Goal: Use online tool/utility: Utilize a website feature to perform a specific function

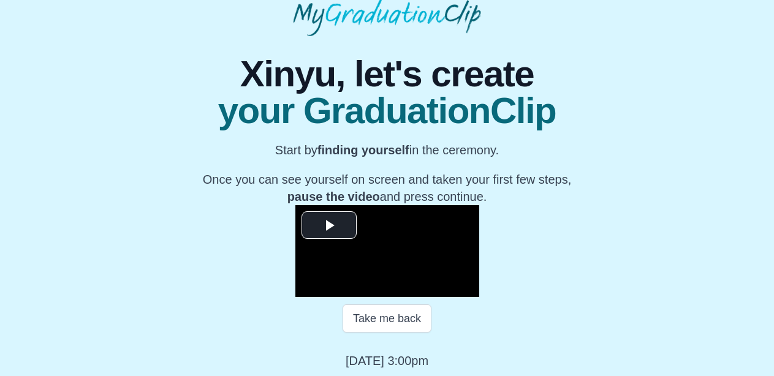
scroll to position [59, 0]
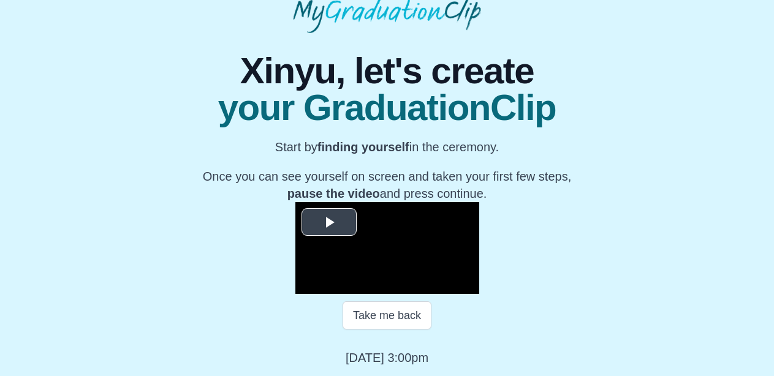
click at [329, 222] on span "Video Player" at bounding box center [329, 222] width 0 height 0
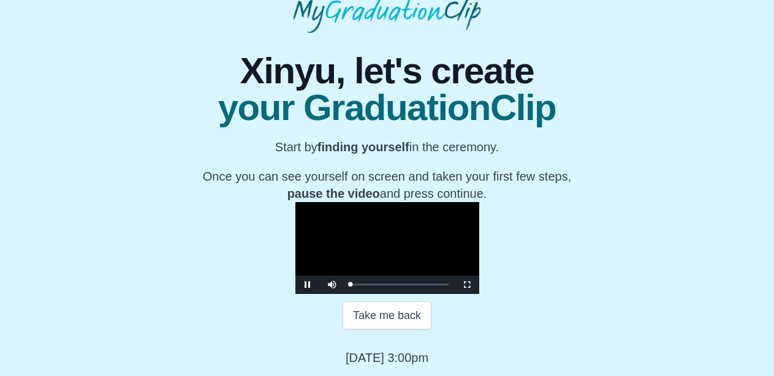
scroll to position [181, 0]
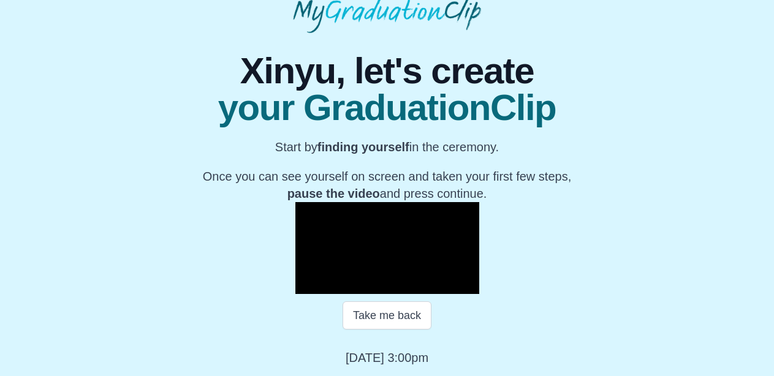
drag, startPoint x: 380, startPoint y: 241, endPoint x: 684, endPoint y: 144, distance: 319.5
click at [684, 144] on div "**********" at bounding box center [387, 199] width 754 height 333
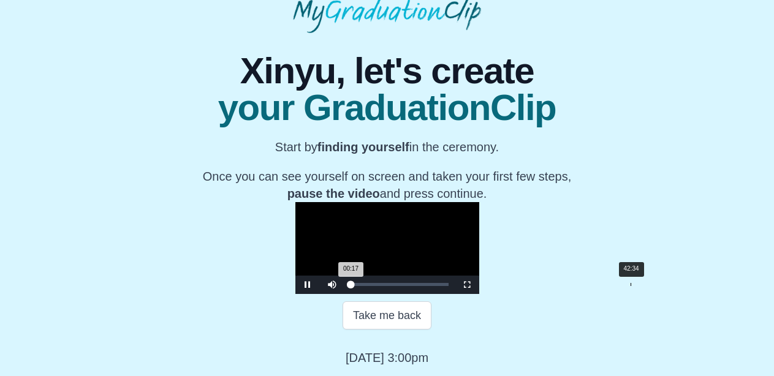
click at [455, 290] on div "Loaded : 0% 42:34 00:17 Progress : 0%" at bounding box center [399, 285] width 110 height 18
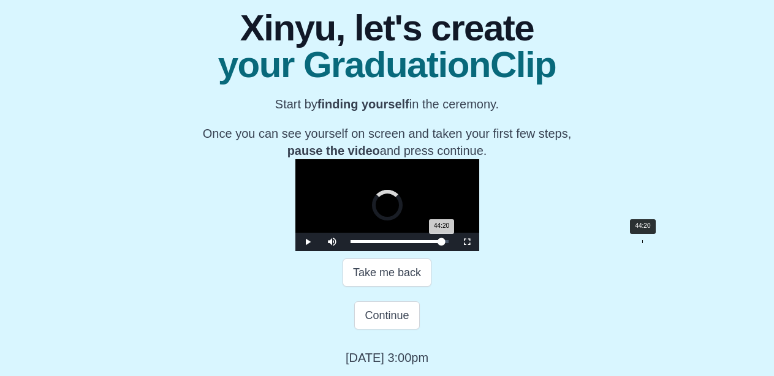
click at [455, 251] on div "Loaded : 0% 44:20 44:20 Progress : 0%" at bounding box center [399, 242] width 110 height 18
click at [455, 251] on div "Loaded : 0% 45:10 45:10 Progress : 0%" at bounding box center [399, 242] width 110 height 18
click at [447, 243] on div "45:12 Progress : 0%" at bounding box center [398, 241] width 97 height 3
click at [446, 243] on div "44:42 Progress : 0%" at bounding box center [398, 241] width 96 height 3
click at [447, 243] on div "45:16 Progress : 0%" at bounding box center [398, 241] width 97 height 3
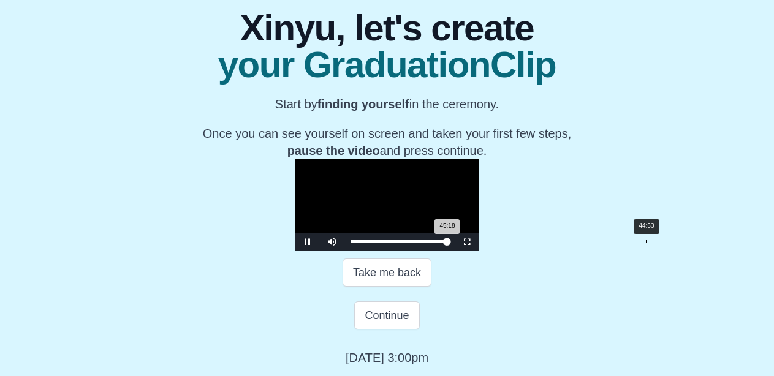
click at [447, 243] on div "45:18 Progress : 0%" at bounding box center [398, 241] width 97 height 3
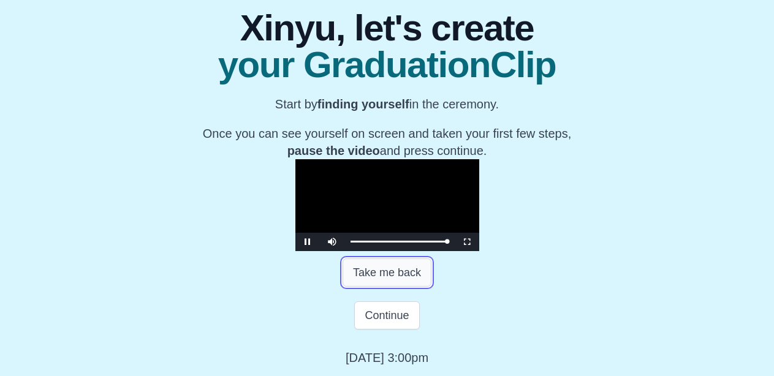
click at [386, 287] on button "Take me back" at bounding box center [386, 273] width 89 height 28
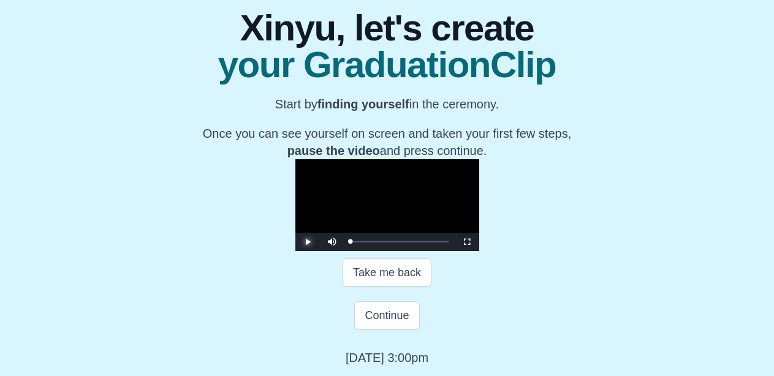
click at [308, 242] on span "Video Player" at bounding box center [308, 242] width 0 height 0
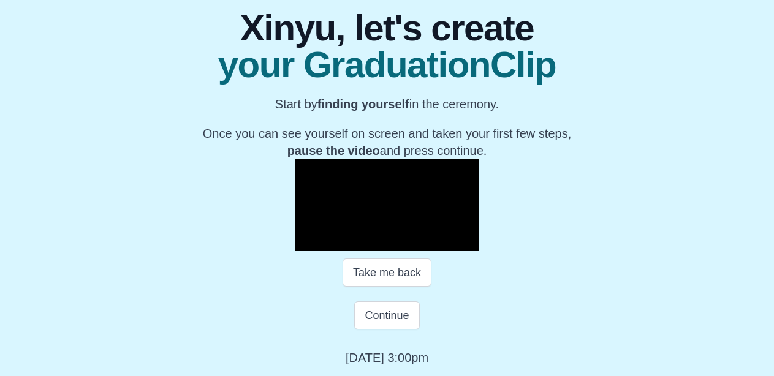
scroll to position [166, 0]
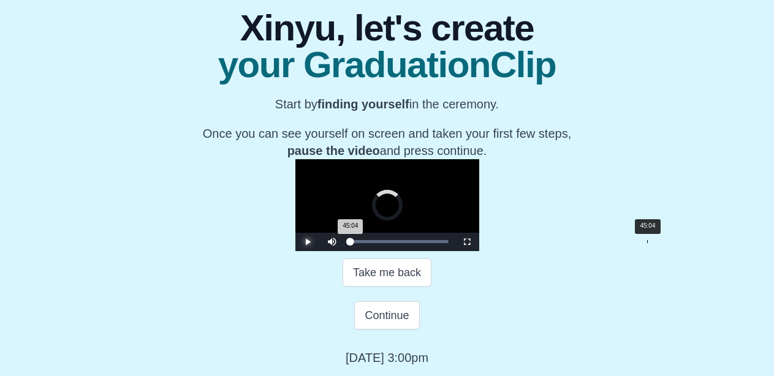
click at [448, 243] on div "Loaded : 0% 45:04 45:04 Progress : 0%" at bounding box center [399, 241] width 98 height 3
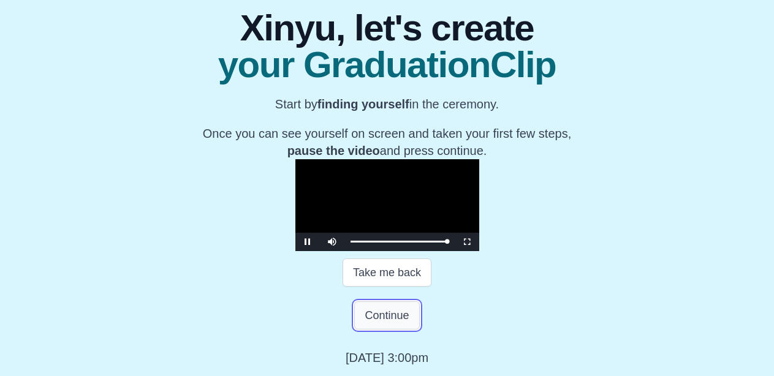
click at [391, 330] on button "Continue" at bounding box center [386, 315] width 65 height 28
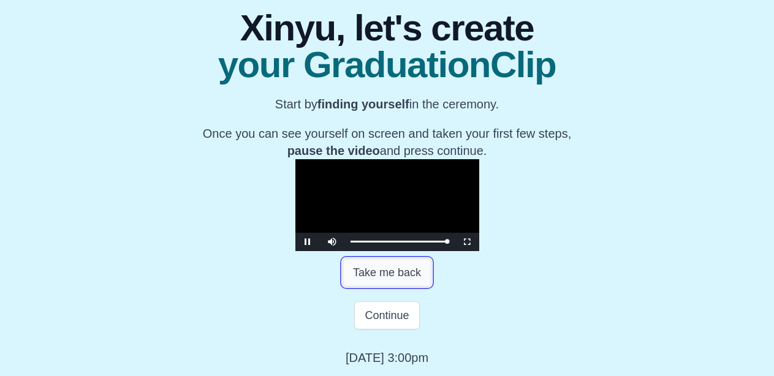
click at [379, 266] on button "Take me back" at bounding box center [386, 273] width 89 height 28
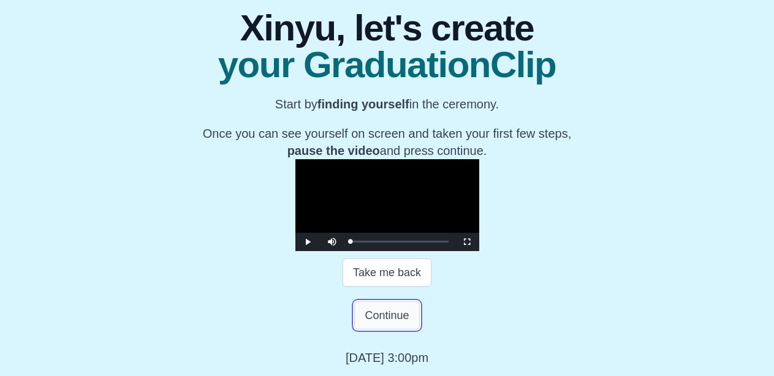
click at [391, 321] on button "Continue" at bounding box center [386, 315] width 65 height 28
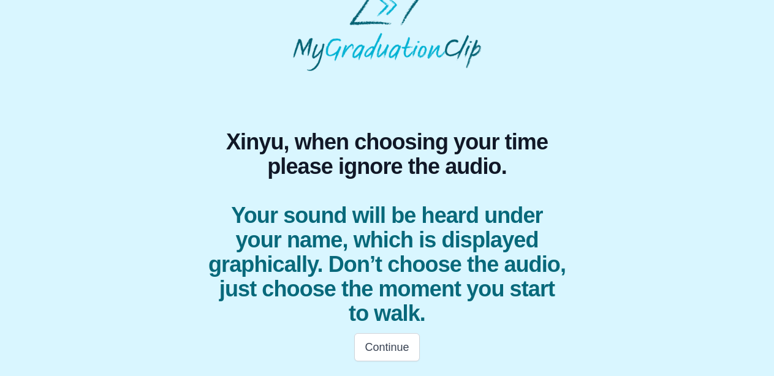
scroll to position [23, 0]
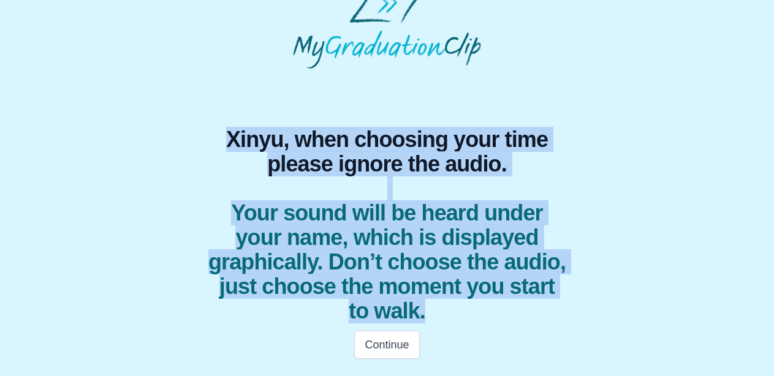
drag, startPoint x: 254, startPoint y: 148, endPoint x: 512, endPoint y: 314, distance: 306.7
click at [512, 314] on h1 "Xinyu, when choosing your time please ignore the audio. Your sound will be hear…" at bounding box center [387, 225] width 358 height 196
copy h1 "Xinyu, when choosing your time please ignore the audio. Your sound will be hear…"
click at [490, 292] on span "Your sound will be heard under your name, which is displayed graphically. Don’t…" at bounding box center [387, 262] width 358 height 123
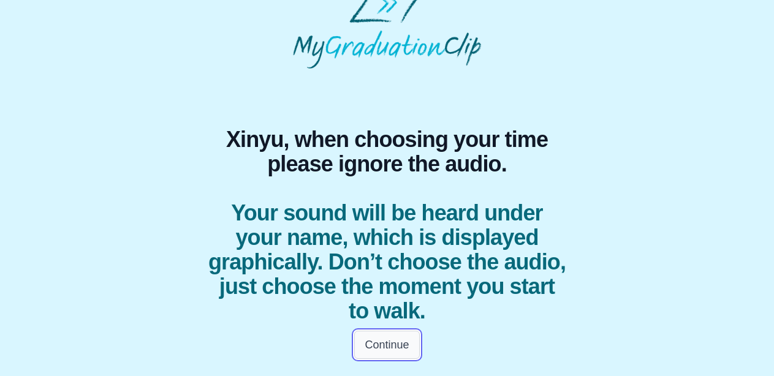
click at [388, 354] on button "Continue" at bounding box center [386, 345] width 65 height 28
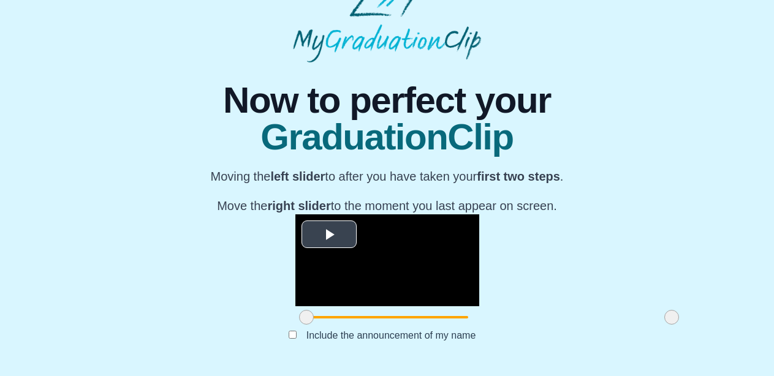
scroll to position [155, 0]
click at [329, 234] on span "Video Player" at bounding box center [329, 234] width 0 height 0
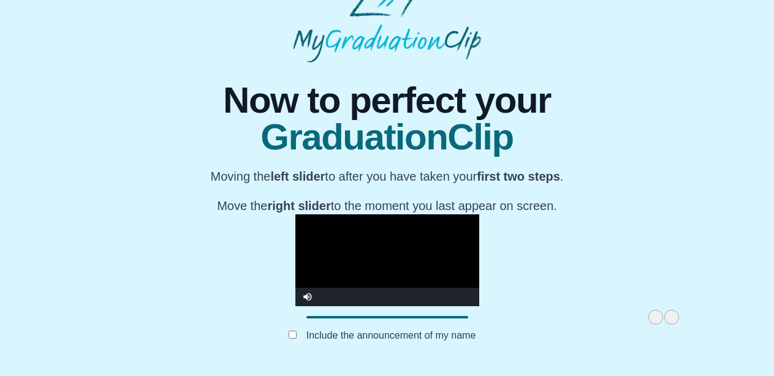
drag, startPoint x: 209, startPoint y: 314, endPoint x: 558, endPoint y: 319, distance: 349.2
click at [648, 319] on span at bounding box center [655, 317] width 15 height 15
click at [677, 227] on div "**********" at bounding box center [387, 214] width 754 height 304
drag, startPoint x: 209, startPoint y: 113, endPoint x: 575, endPoint y: 130, distance: 366.8
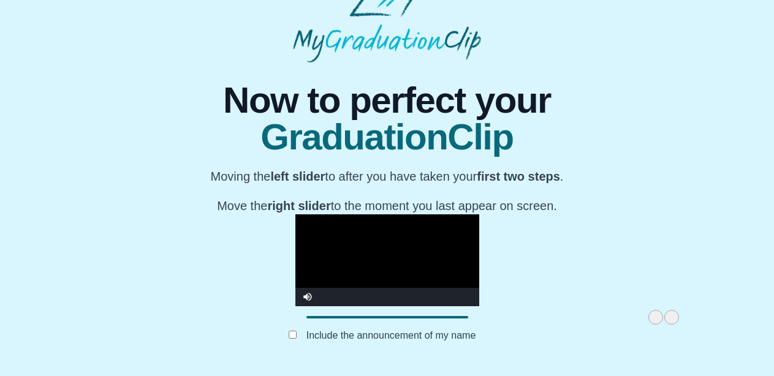
click at [564, 130] on div "Now to perfect your GraduationClip Moving the left slider to after you have tak…" at bounding box center [387, 148] width 353 height 132
copy div "Moving the left slider to after you have taken your first two steps . Move the …"
click at [583, 99] on div "**********" at bounding box center [387, 214] width 754 height 304
click at [479, 231] on video "Video Player" at bounding box center [387, 260] width 184 height 92
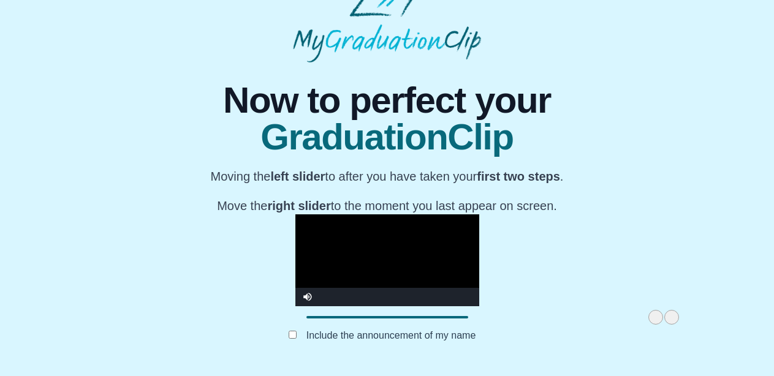
click at [648, 317] on span at bounding box center [655, 317] width 15 height 15
drag, startPoint x: 554, startPoint y: 316, endPoint x: 534, endPoint y: 316, distance: 20.2
click at [628, 316] on span at bounding box center [635, 317] width 15 height 15
click at [651, 239] on div "**********" at bounding box center [387, 214] width 754 height 304
drag, startPoint x: 534, startPoint y: 316, endPoint x: 178, endPoint y: 310, distance: 356.6
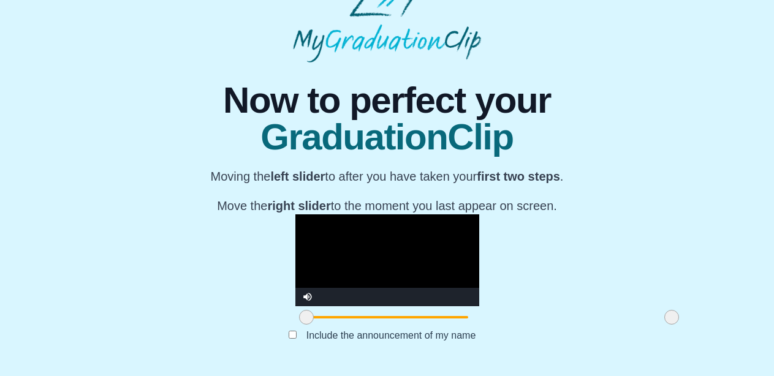
click at [178, 310] on div "**********" at bounding box center [387, 214] width 754 height 304
click at [295, 214] on video "Video Player" at bounding box center [387, 260] width 184 height 92
drag, startPoint x: 207, startPoint y: 314, endPoint x: 214, endPoint y: 316, distance: 7.6
click at [306, 316] on span at bounding box center [313, 317] width 15 height 15
drag, startPoint x: 565, startPoint y: 318, endPoint x: 558, endPoint y: 319, distance: 7.5
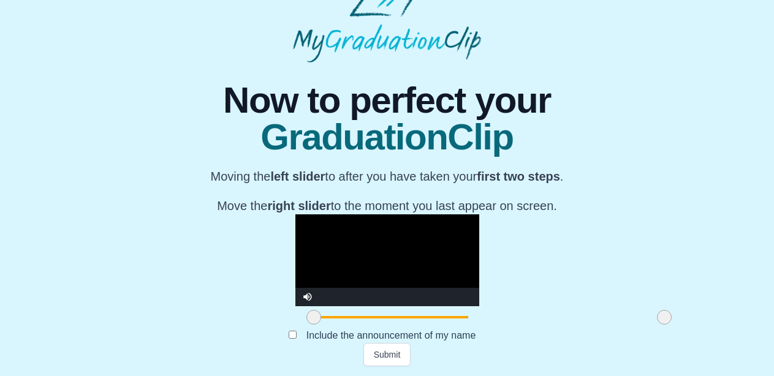
click at [657, 319] on span at bounding box center [664, 317] width 15 height 15
click at [410, 214] on video "Video Player" at bounding box center [387, 260] width 184 height 92
drag, startPoint x: 206, startPoint y: 319, endPoint x: 534, endPoint y: 320, distance: 327.7
click at [634, 320] on span at bounding box center [641, 317] width 15 height 15
click at [454, 219] on video "Video Player" at bounding box center [387, 260] width 184 height 92
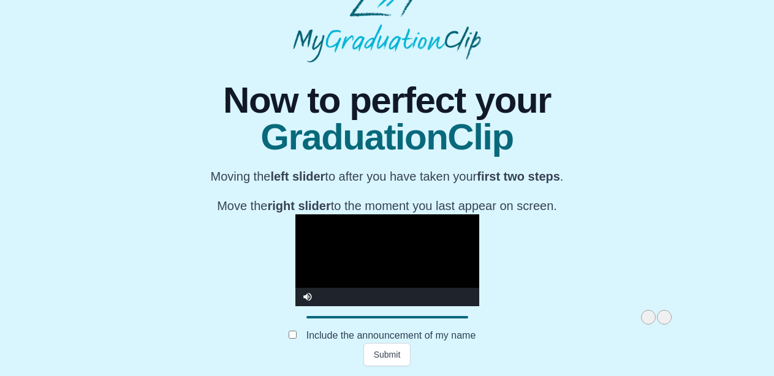
drag, startPoint x: 537, startPoint y: 314, endPoint x: 546, endPoint y: 317, distance: 9.5
click at [641, 317] on span at bounding box center [648, 317] width 15 height 15
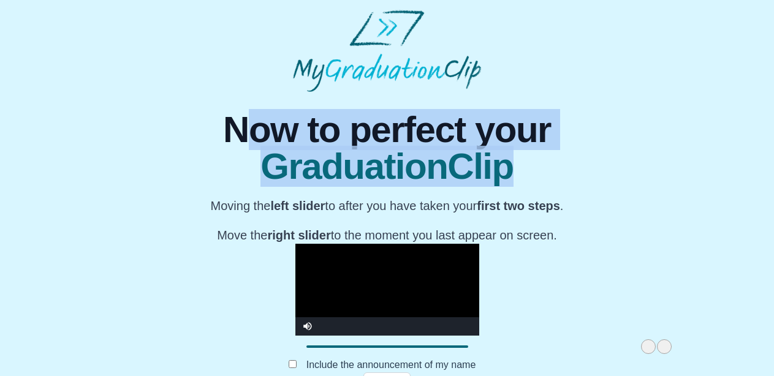
drag, startPoint x: 215, startPoint y: 135, endPoint x: 561, endPoint y: 164, distance: 346.7
click at [561, 164] on h1 "Now to perfect your GraduationClip" at bounding box center [387, 148] width 353 height 74
copy h1 "ow to perfect your GraduationClip"
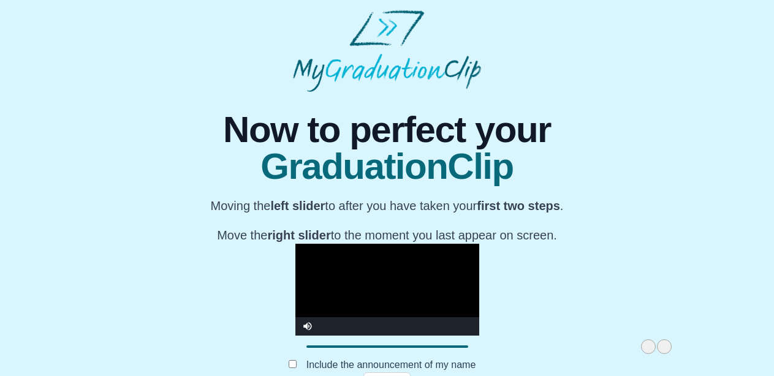
click at [552, 213] on p "Moving the left slider to after you have taken your first two steps ." at bounding box center [387, 205] width 353 height 17
